Goal: Find specific page/section: Find specific page/section

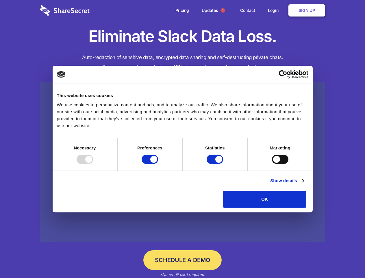
click at [93, 164] on div at bounding box center [85, 158] width 16 height 9
click at [158, 164] on input "Preferences" at bounding box center [150, 158] width 16 height 9
checkbox input "false"
click at [216, 164] on input "Statistics" at bounding box center [215, 158] width 16 height 9
checkbox input "false"
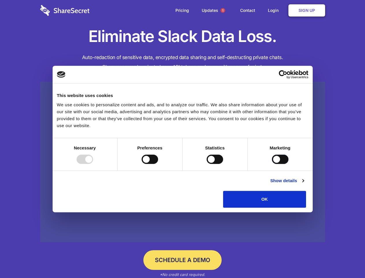
click at [272, 164] on input "Marketing" at bounding box center [280, 158] width 16 height 9
checkbox input "true"
click at [304, 184] on link "Show details" at bounding box center [287, 180] width 34 height 7
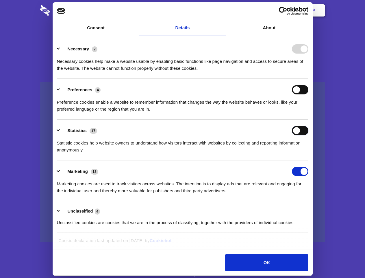
click at [308, 153] on div "Statistics 17 Statistic cookies help website owners to understand how visitors …" at bounding box center [183, 139] width 252 height 27
click at [223, 10] on span "1" at bounding box center [223, 10] width 5 height 5
